Goal: Task Accomplishment & Management: Manage account settings

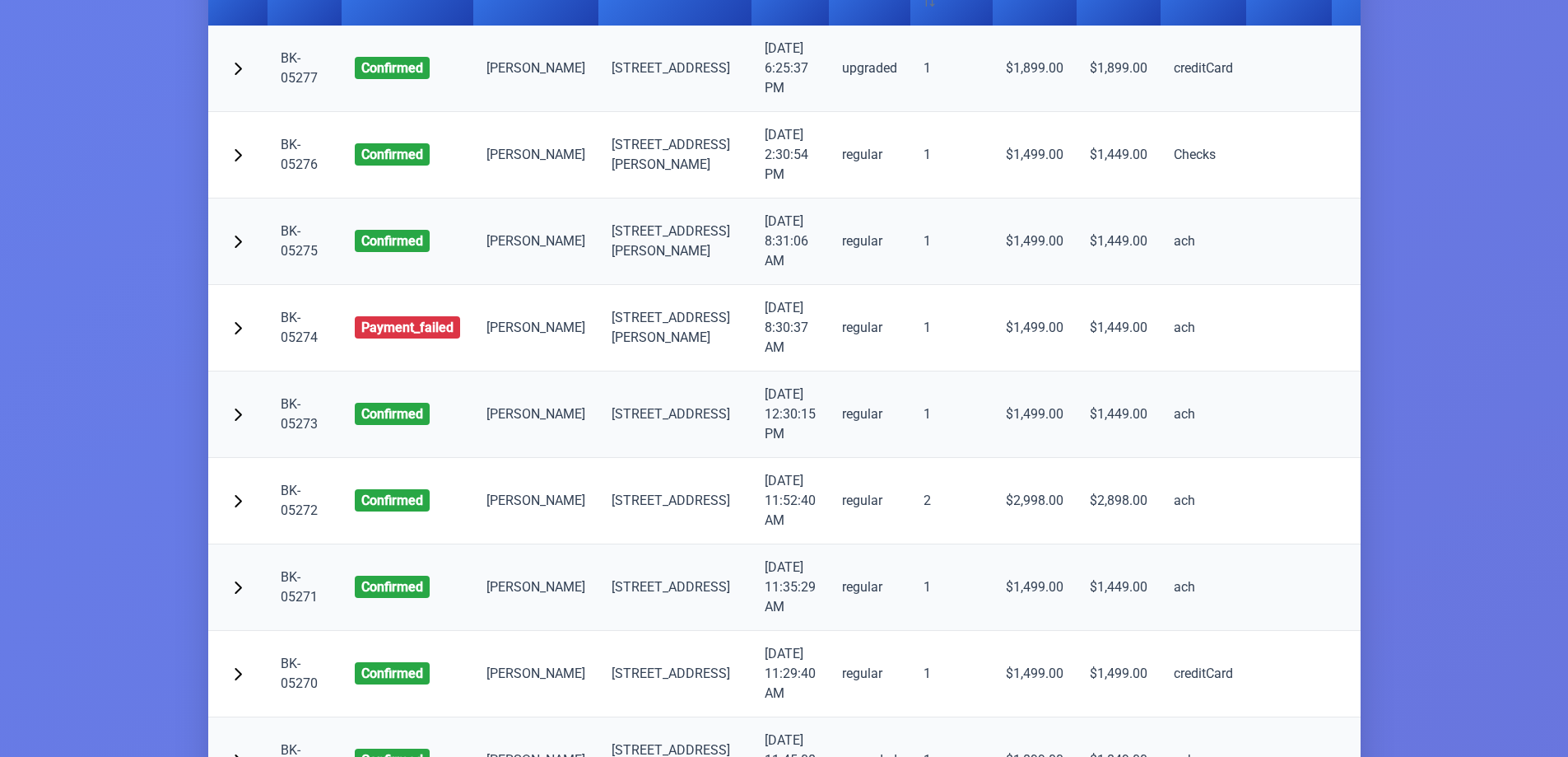
scroll to position [296, 0]
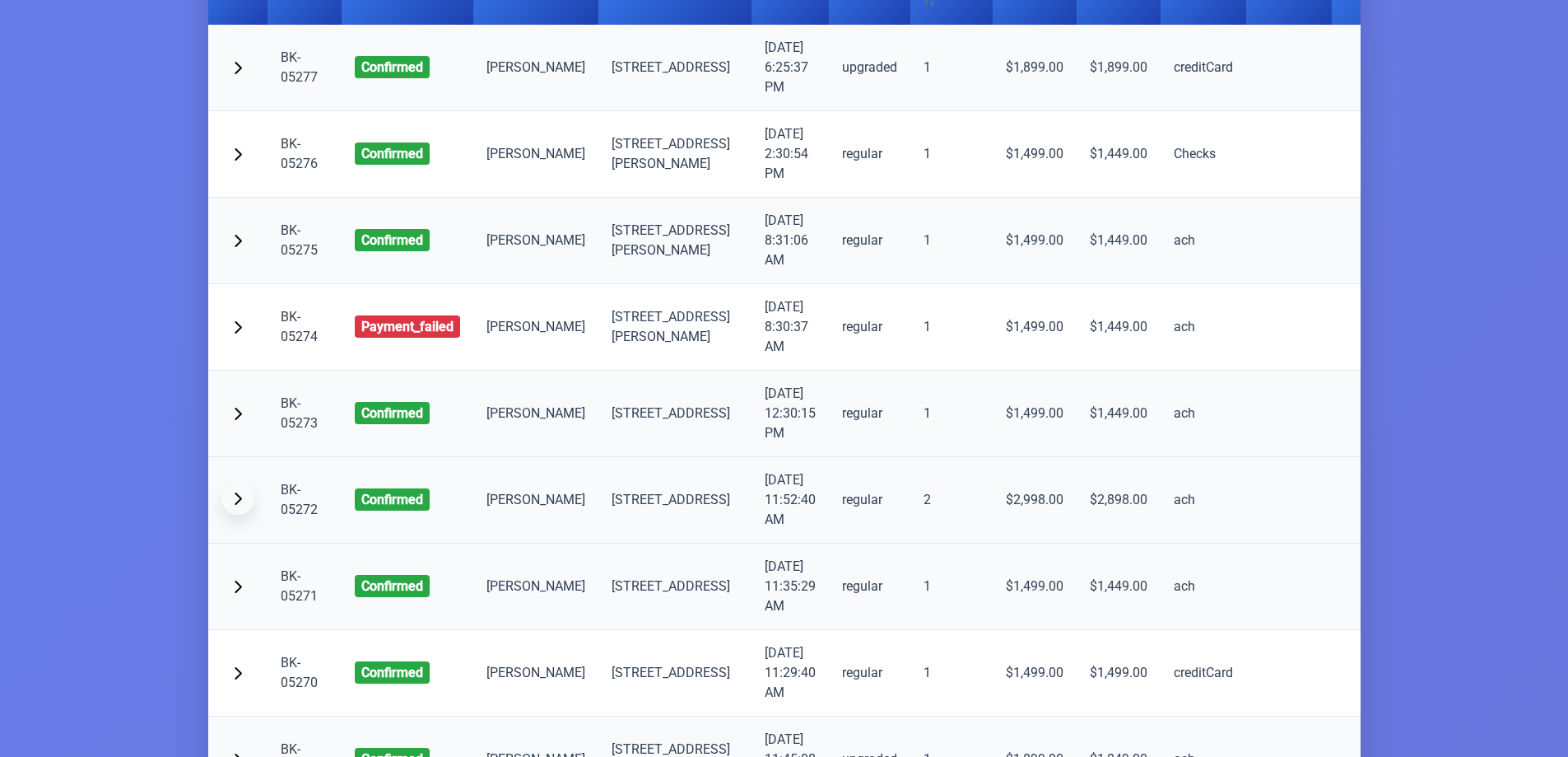
click at [236, 505] on span "button" at bounding box center [238, 498] width 13 height 13
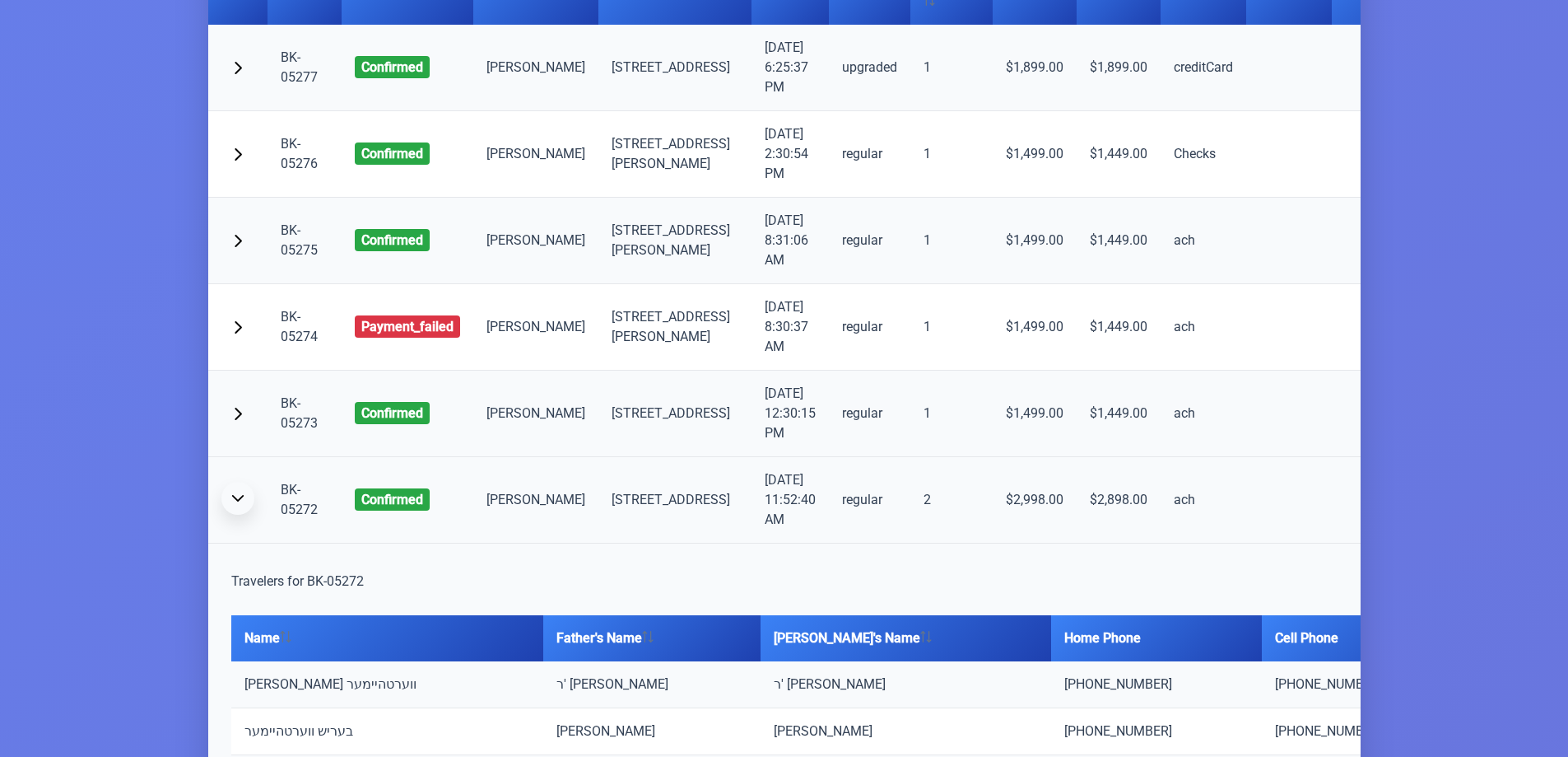
click at [236, 505] on span "button" at bounding box center [238, 498] width 13 height 13
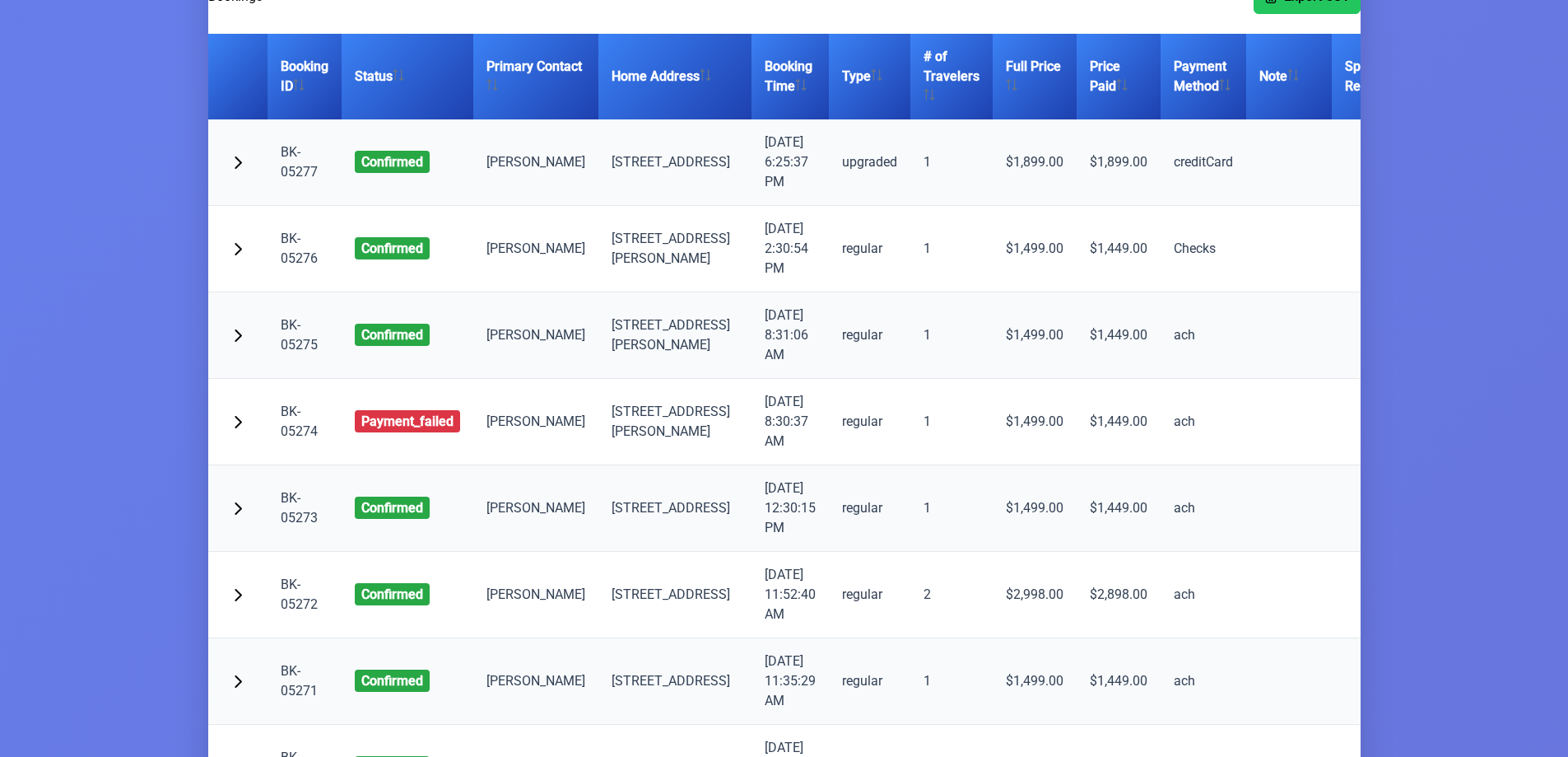
scroll to position [0, 0]
